Goal: Check status: Check status

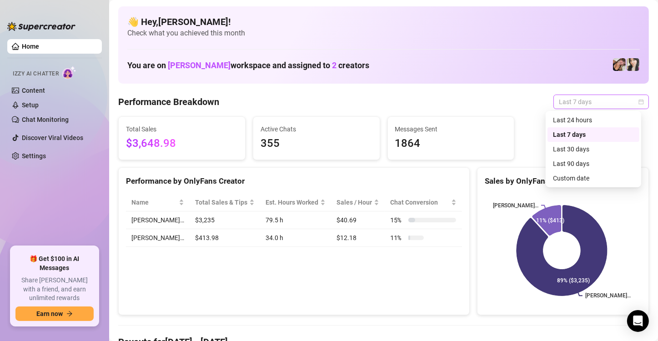
click at [569, 101] on span "Last 7 days" at bounding box center [601, 102] width 85 height 14
click at [573, 177] on div "Custom date" at bounding box center [593, 178] width 81 height 10
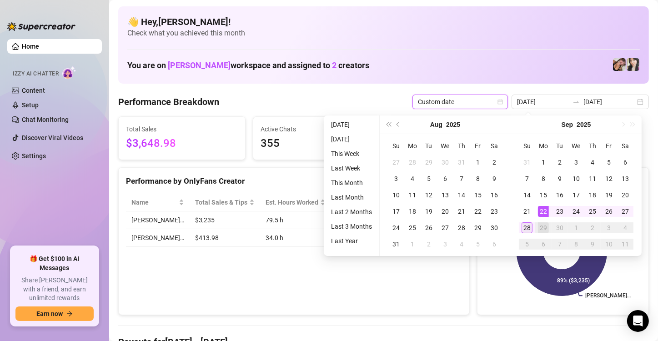
type input "[DATE]"
click at [530, 228] on div "28" at bounding box center [527, 228] width 11 height 11
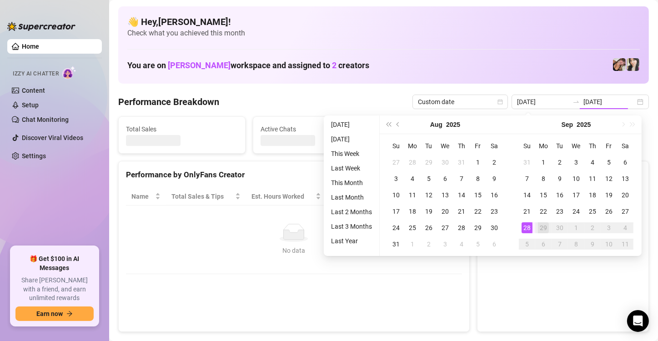
type input "[DATE]"
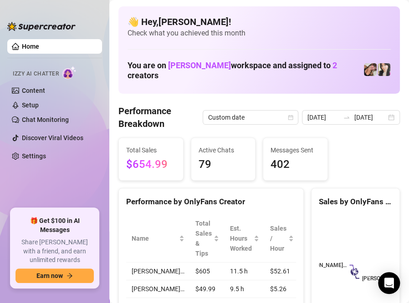
click at [96, 193] on ul "Home Izzy AI Chatter Content Setup Chat Monitoring Discover Viral Videos Settin…" at bounding box center [54, 119] width 95 height 169
click at [49, 173] on ul "Home Izzy AI Chatter Content Setup Chat Monitoring Discover Viral Videos Settin…" at bounding box center [54, 119] width 95 height 169
